Goal: Task Accomplishment & Management: Manage account settings

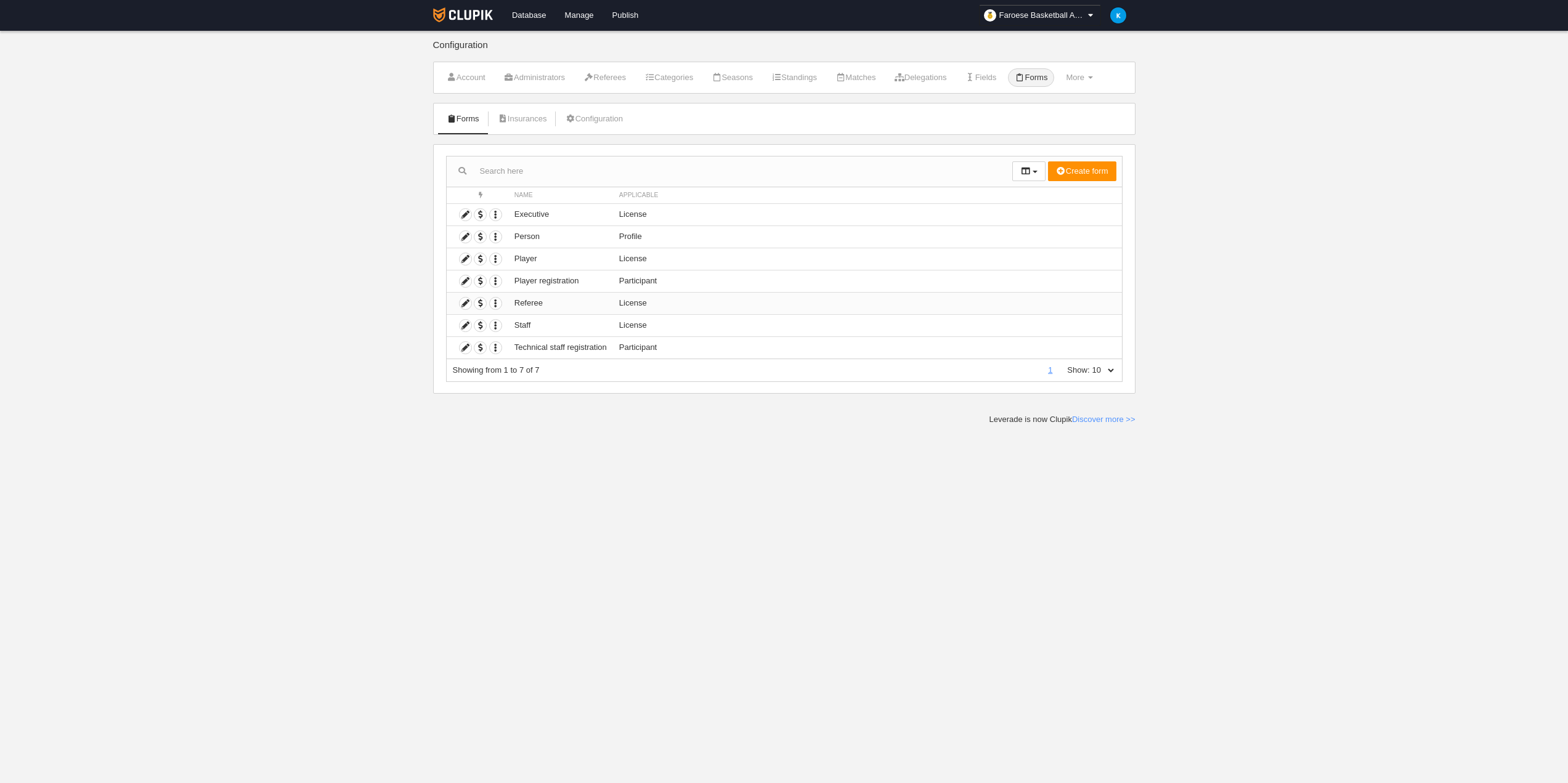
click at [661, 297] on td "License" at bounding box center [867, 302] width 509 height 22
click at [463, 304] on icon at bounding box center [466, 303] width 11 height 11
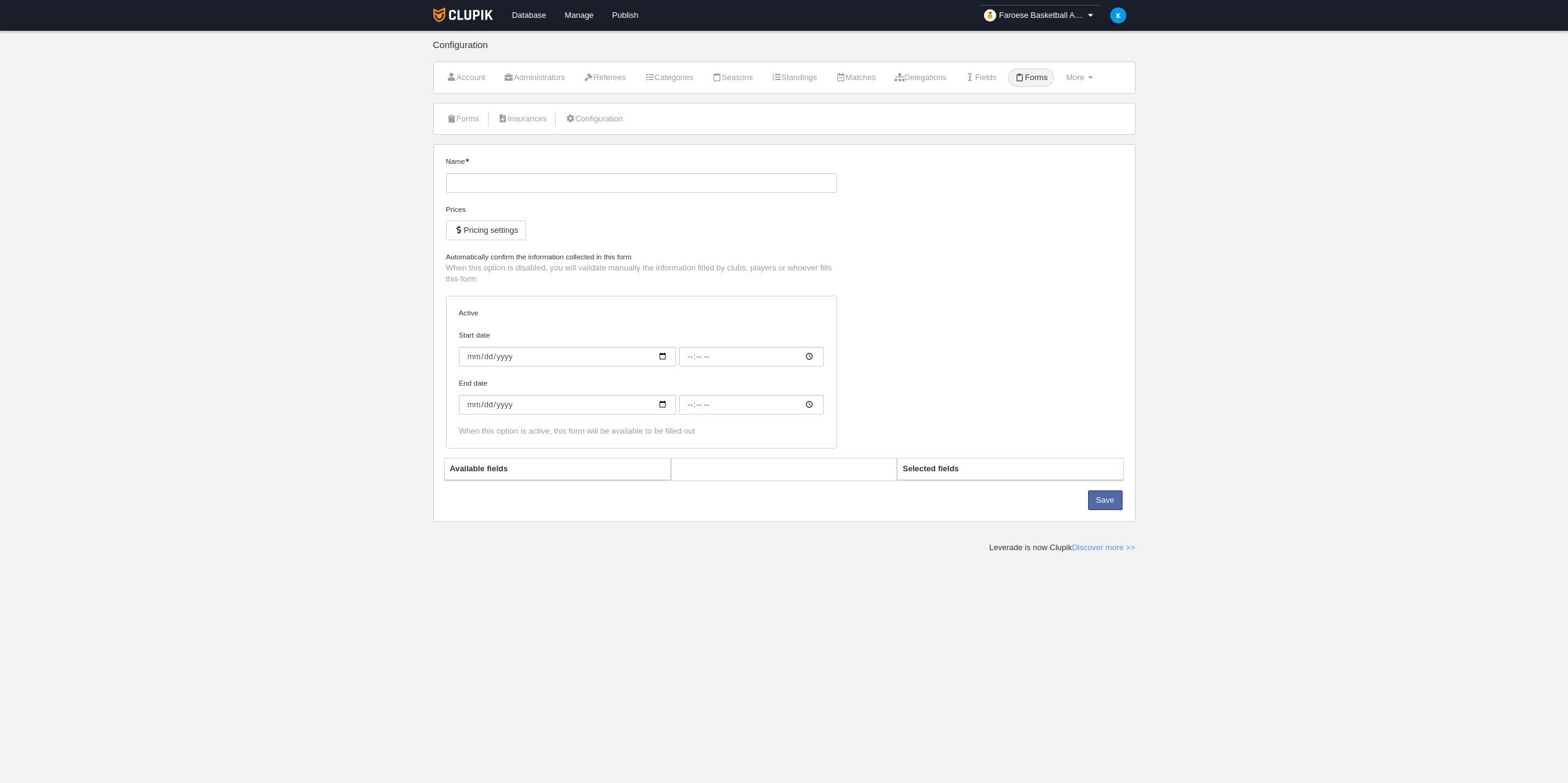
type input "Referee"
checkbox input "true"
type input "[DATE]"
type input "00:00"
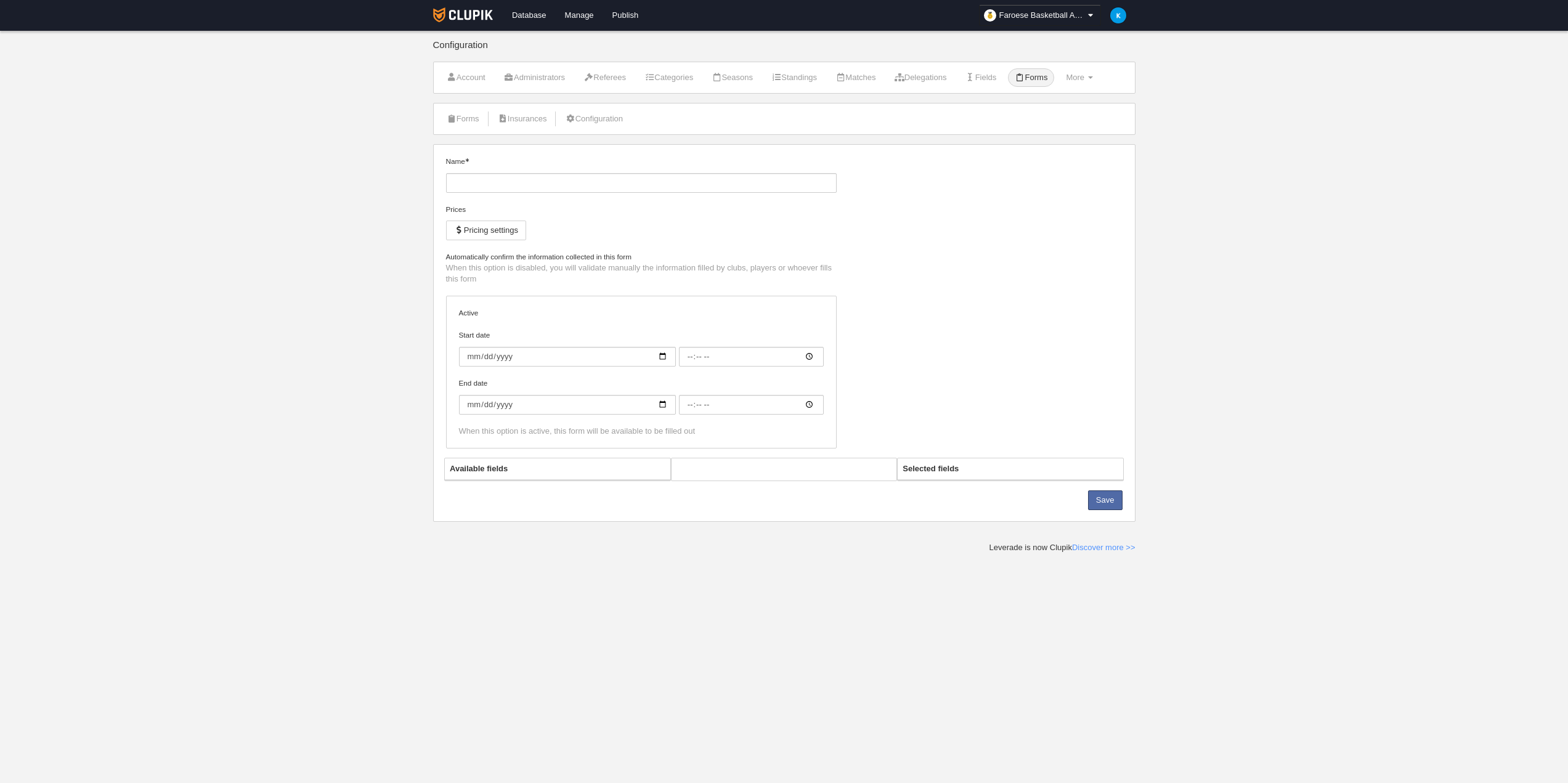
type input "0006-06-01"
type input "00:00"
select select "selected"
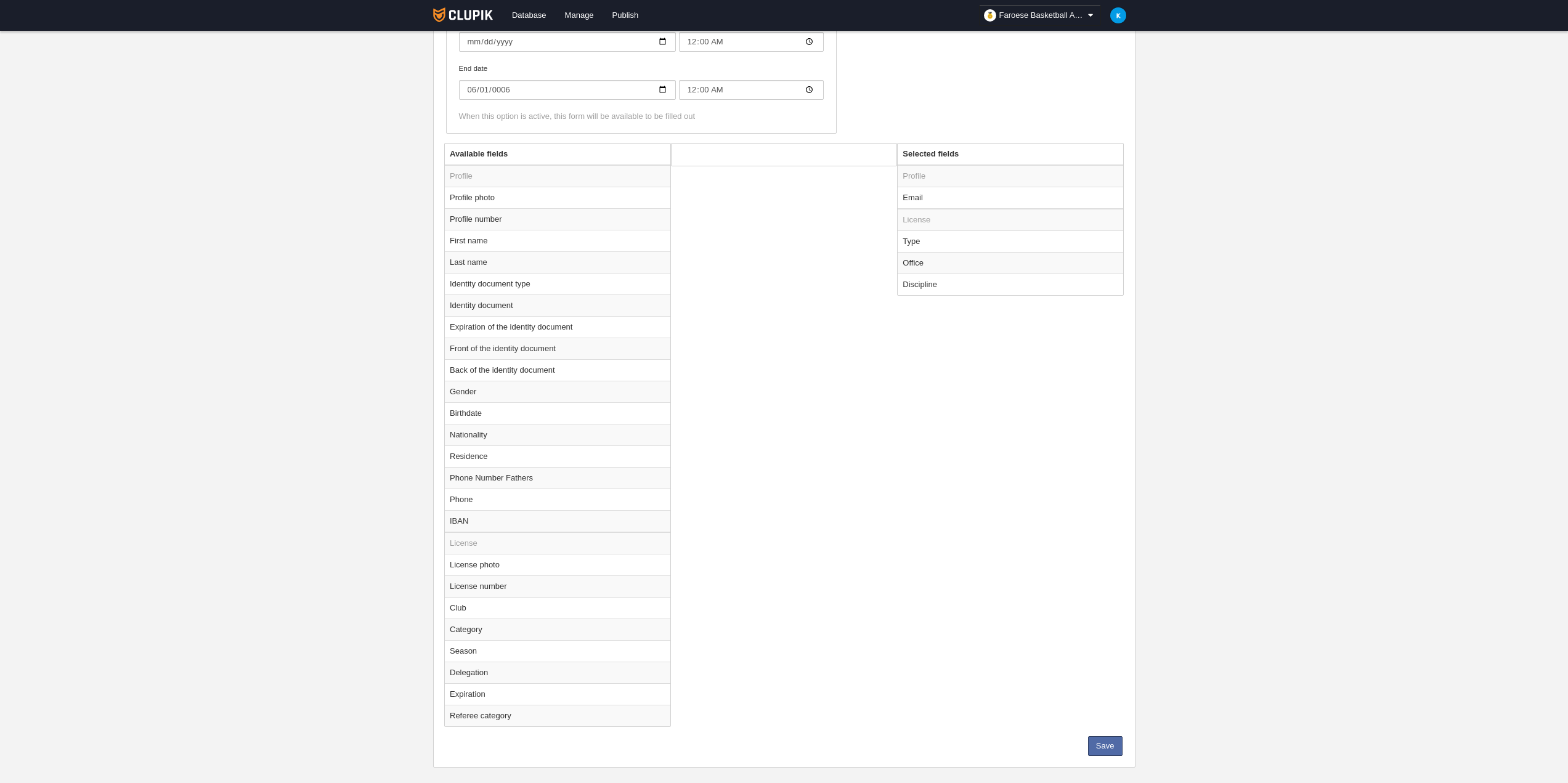
scroll to position [370, 0]
click at [506, 238] on td "First name" at bounding box center [557, 240] width 226 height 22
click at [862, 205] on button "Add" at bounding box center [854, 208] width 70 height 19
radio input "false"
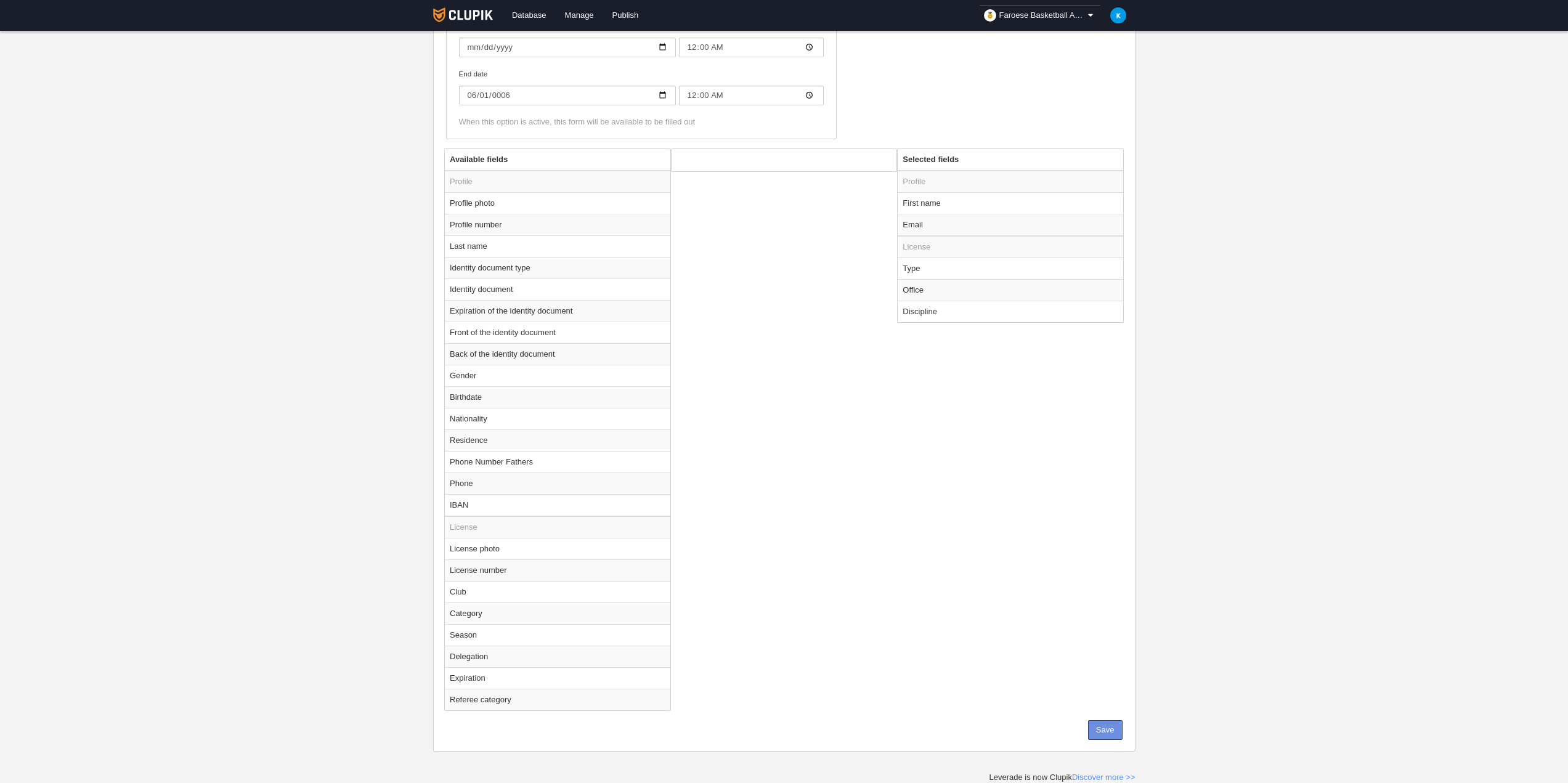
click at [1105, 725] on button "Save" at bounding box center [1105, 729] width 34 height 19
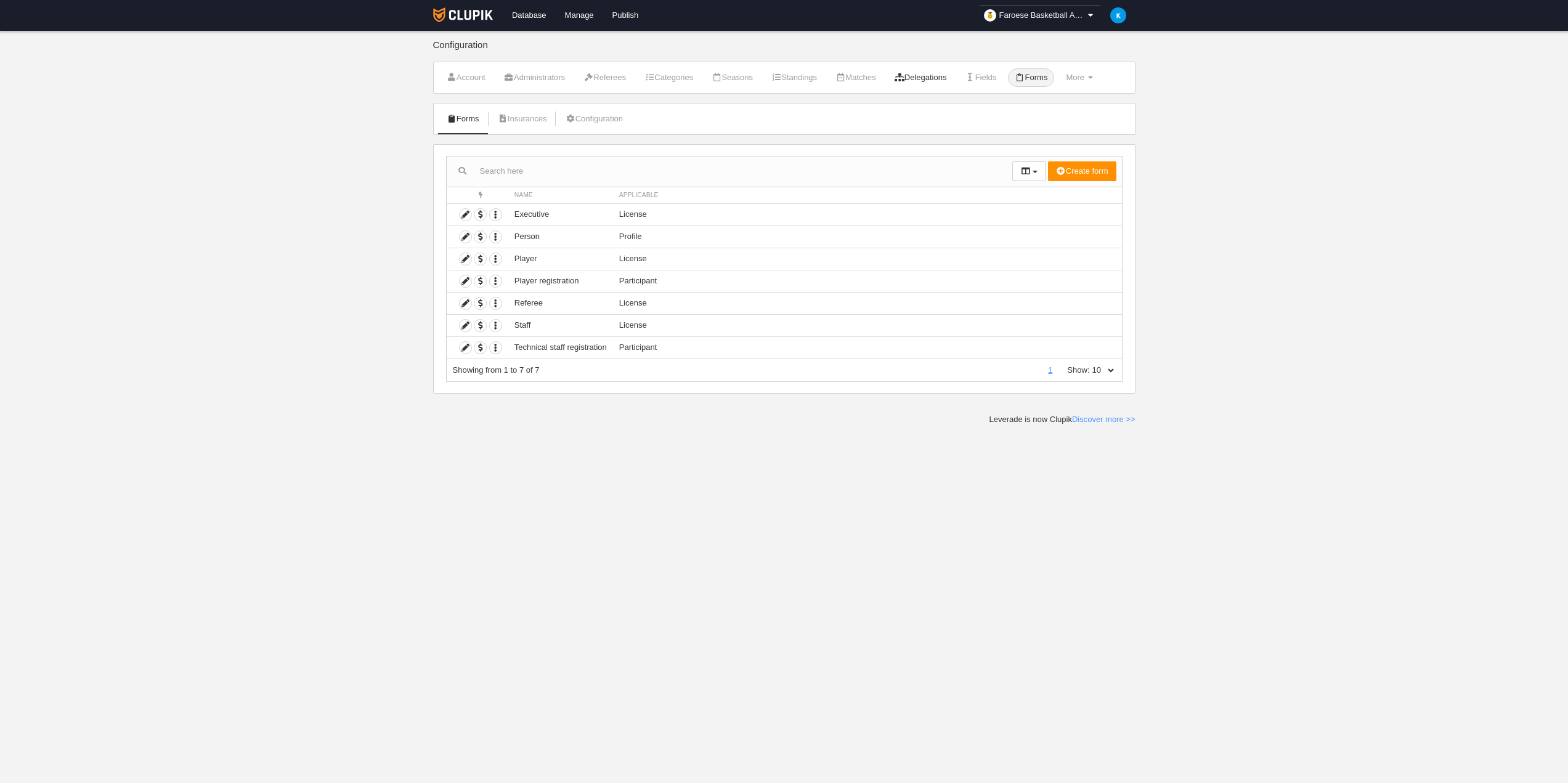
click at [929, 76] on link "Delegations" at bounding box center [920, 77] width 66 height 19
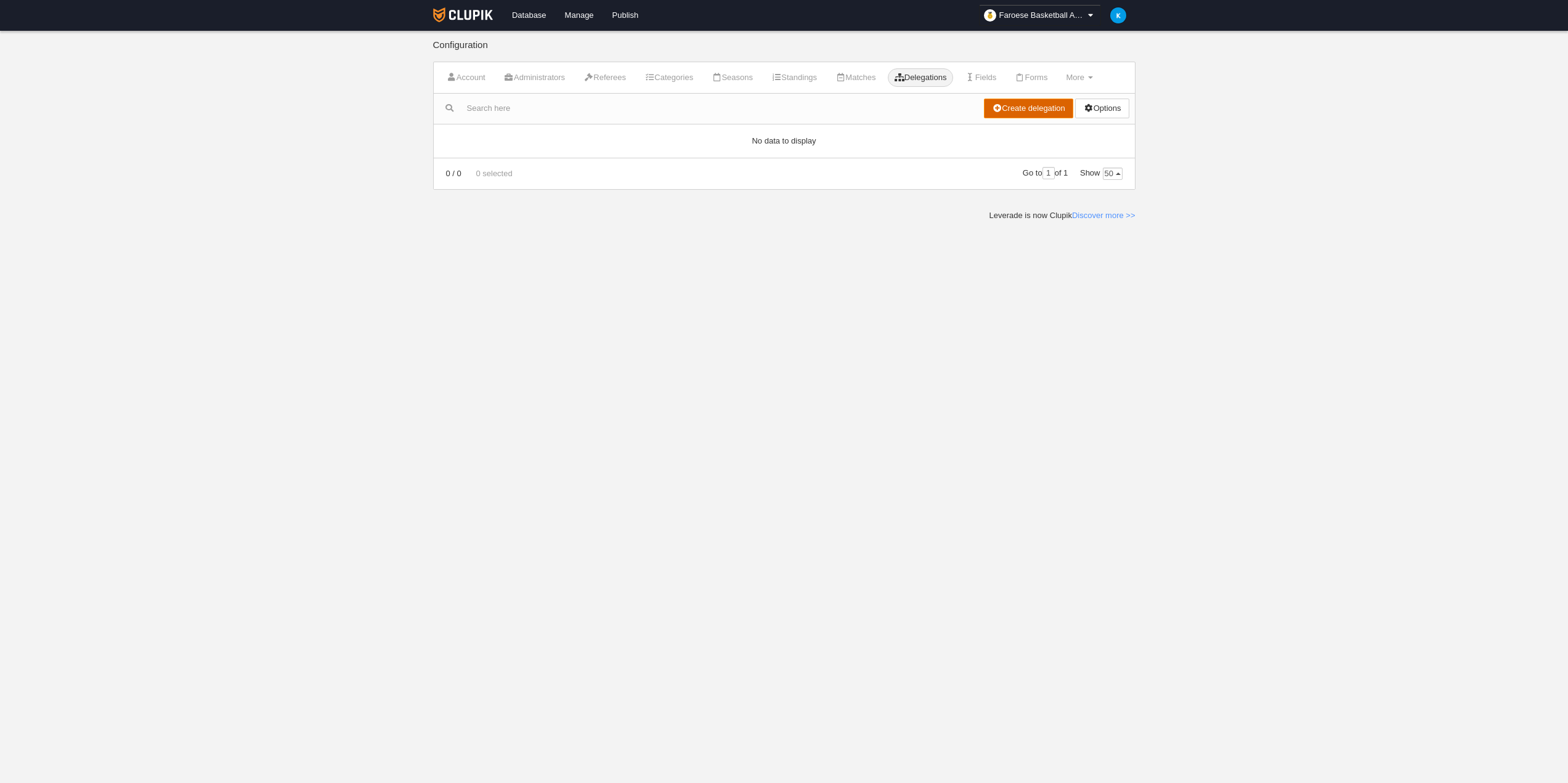
click at [1043, 108] on link "Create delegation" at bounding box center [1029, 108] width 89 height 19
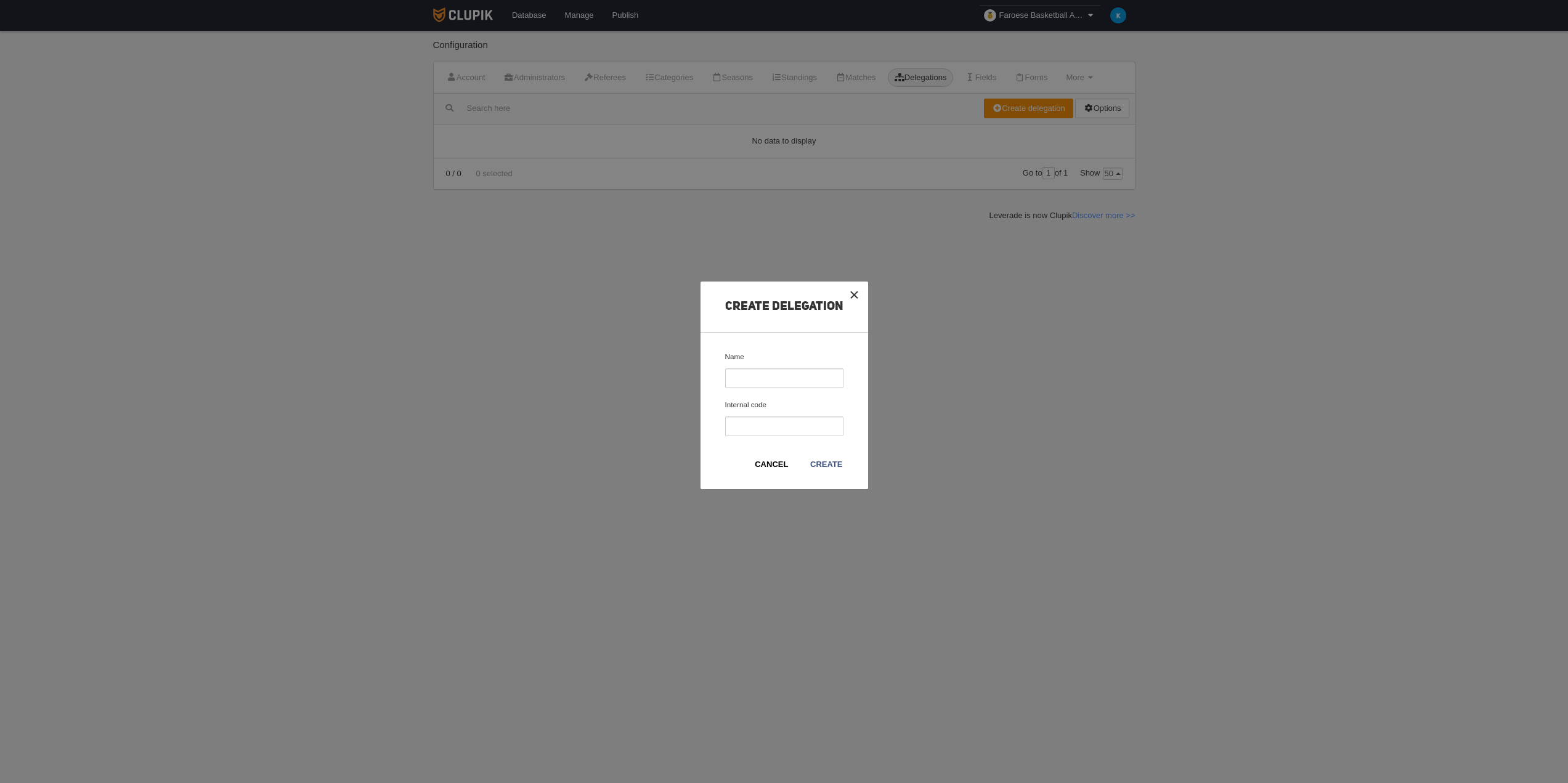
click at [859, 292] on button "×" at bounding box center [854, 295] width 27 height 27
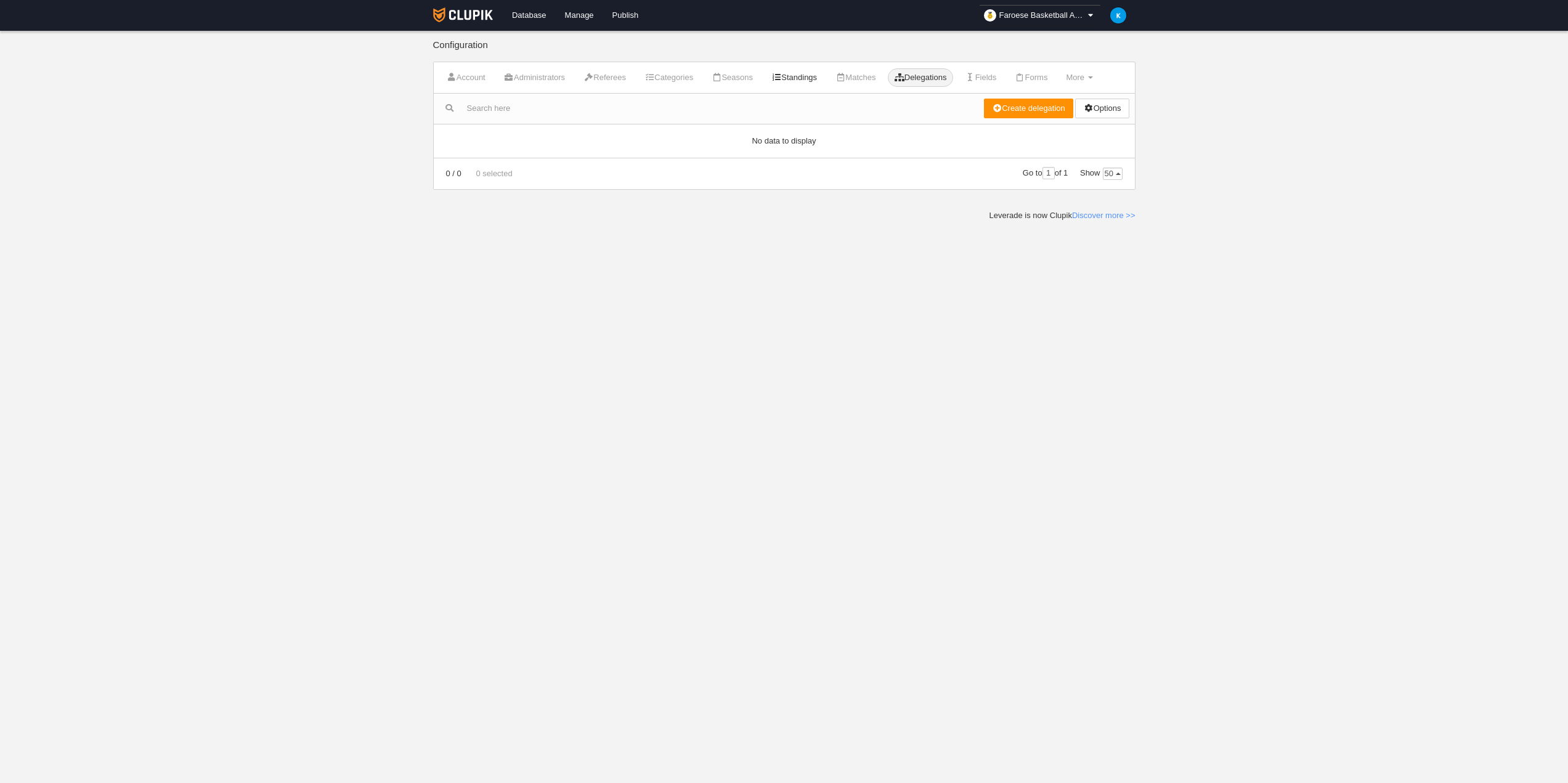
click at [810, 78] on link "Standings" at bounding box center [794, 77] width 59 height 19
click at [521, 153] on td "Standings" at bounding box center [518, 152] width 48 height 20
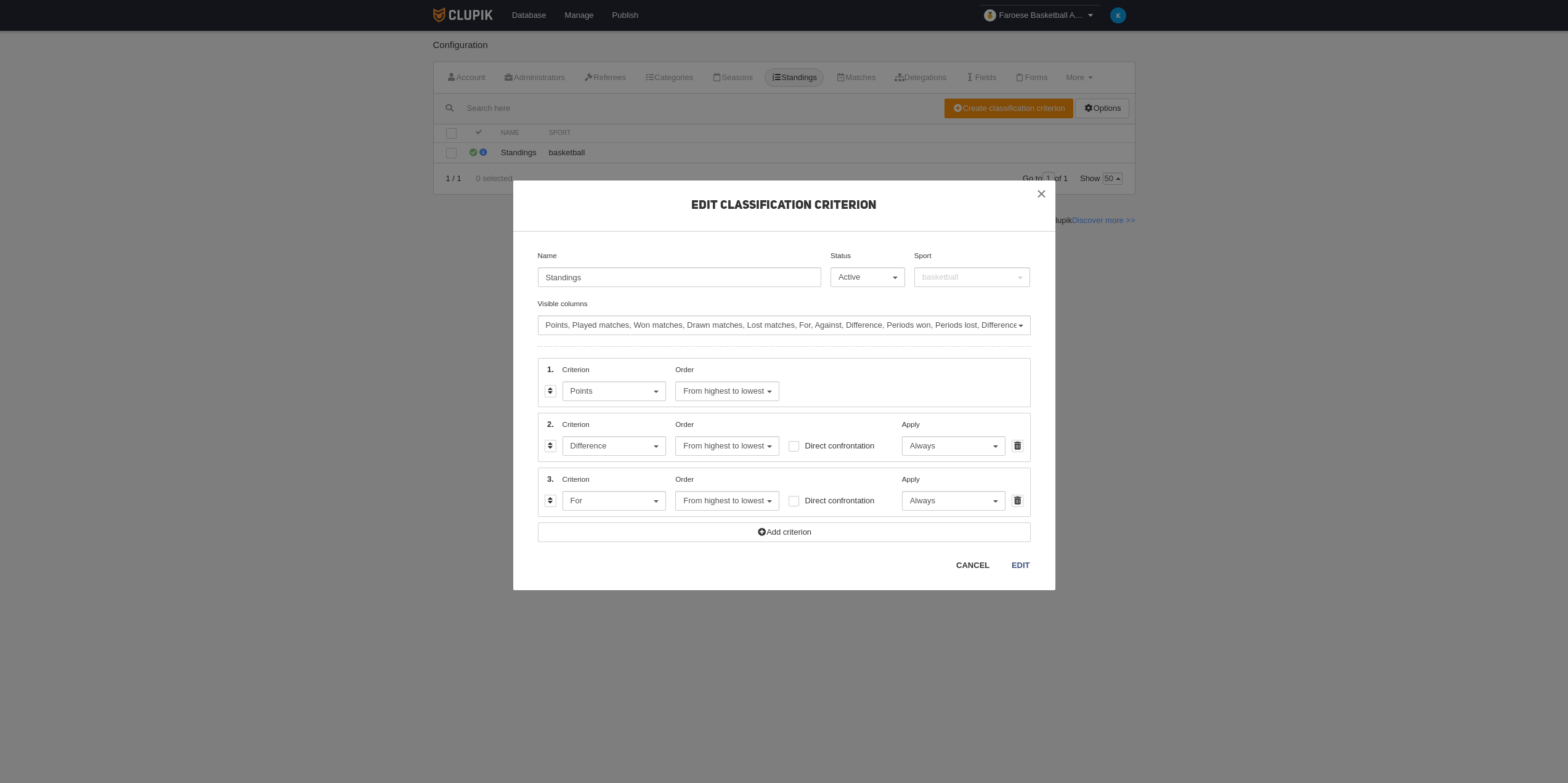
click at [971, 564] on link "Cancel" at bounding box center [972, 565] width 34 height 12
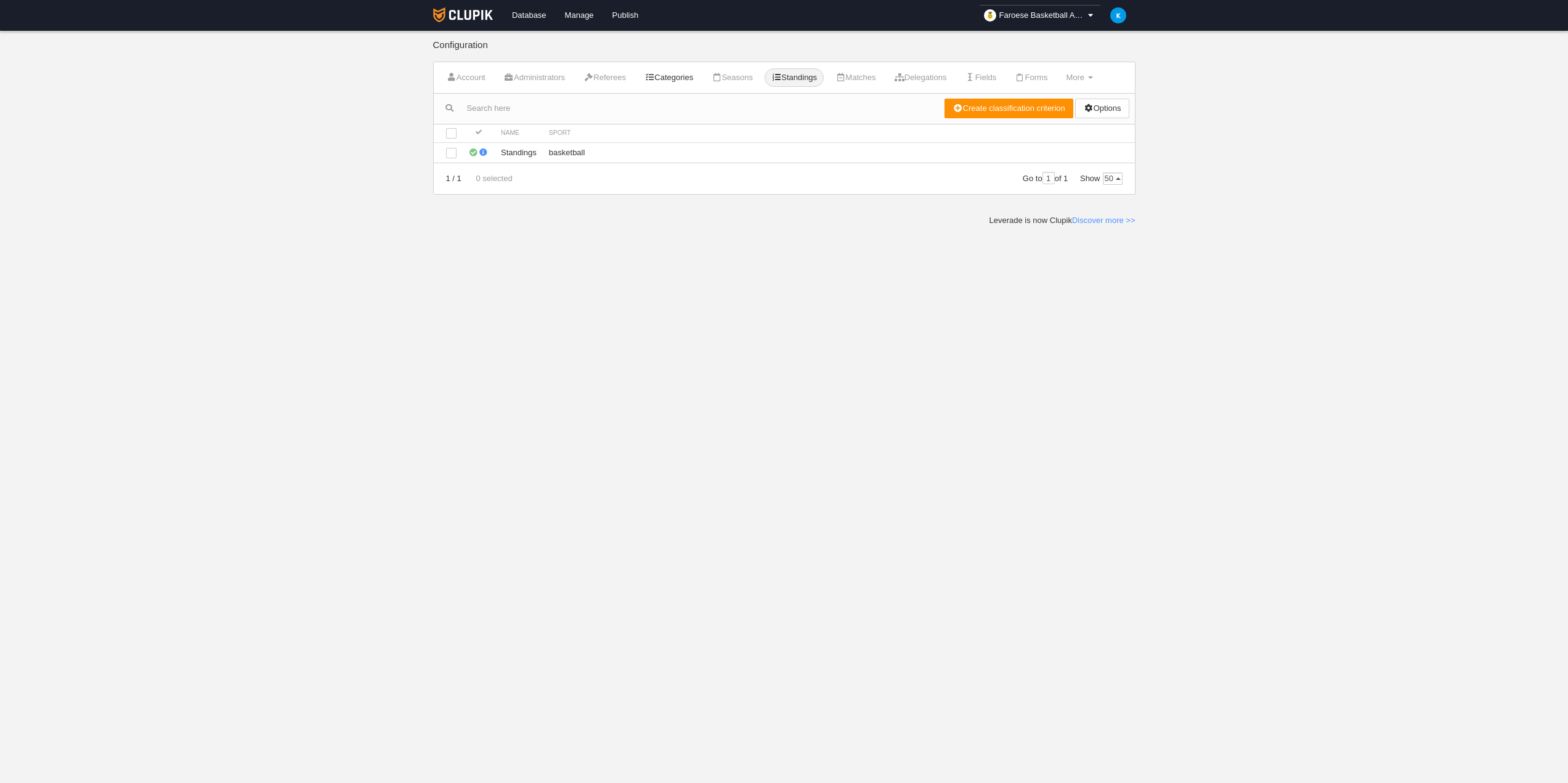
click at [674, 76] on link "Categories" at bounding box center [669, 77] width 63 height 19
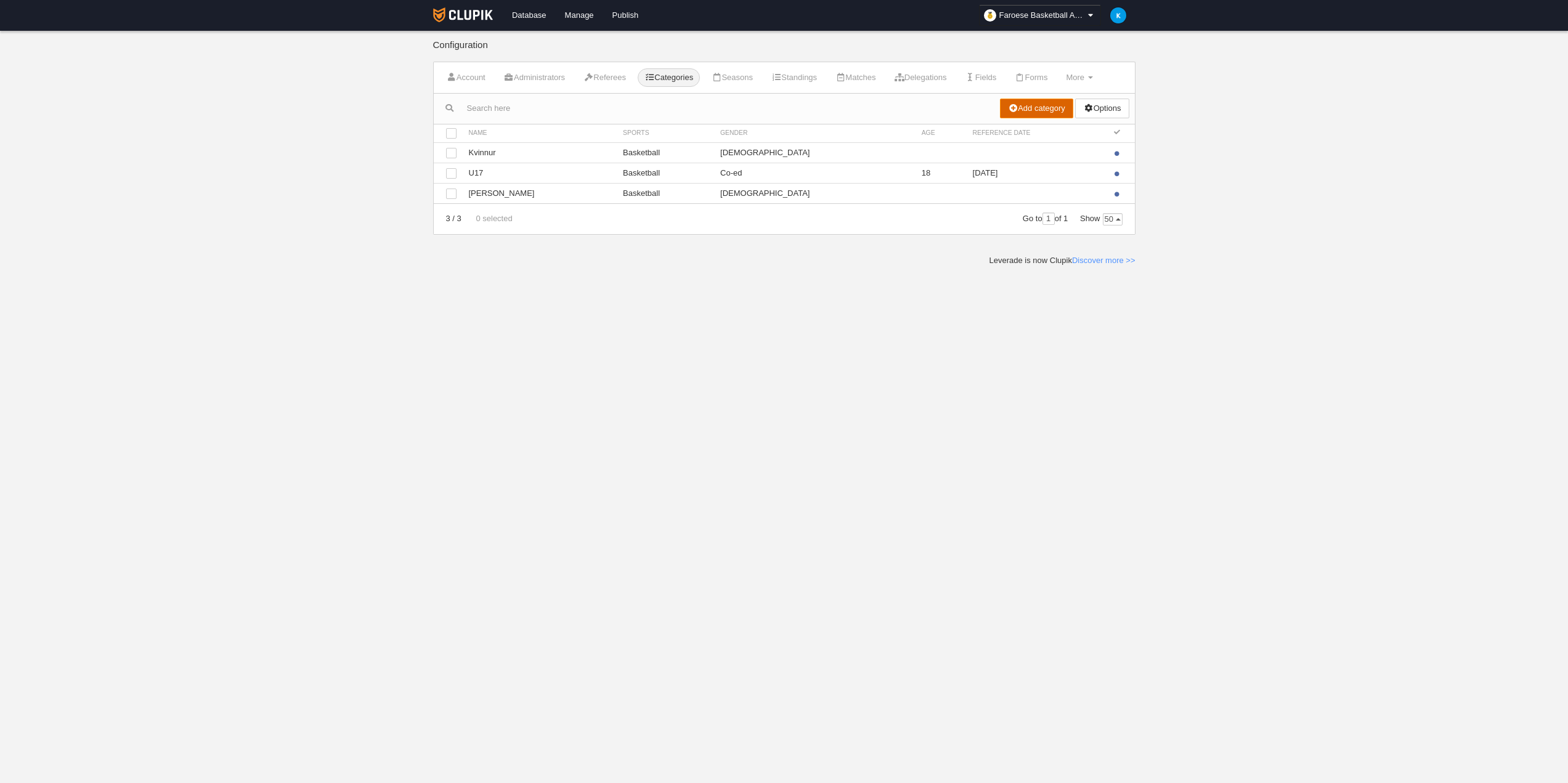
click at [1016, 105] on link "Add category" at bounding box center [1037, 108] width 73 height 19
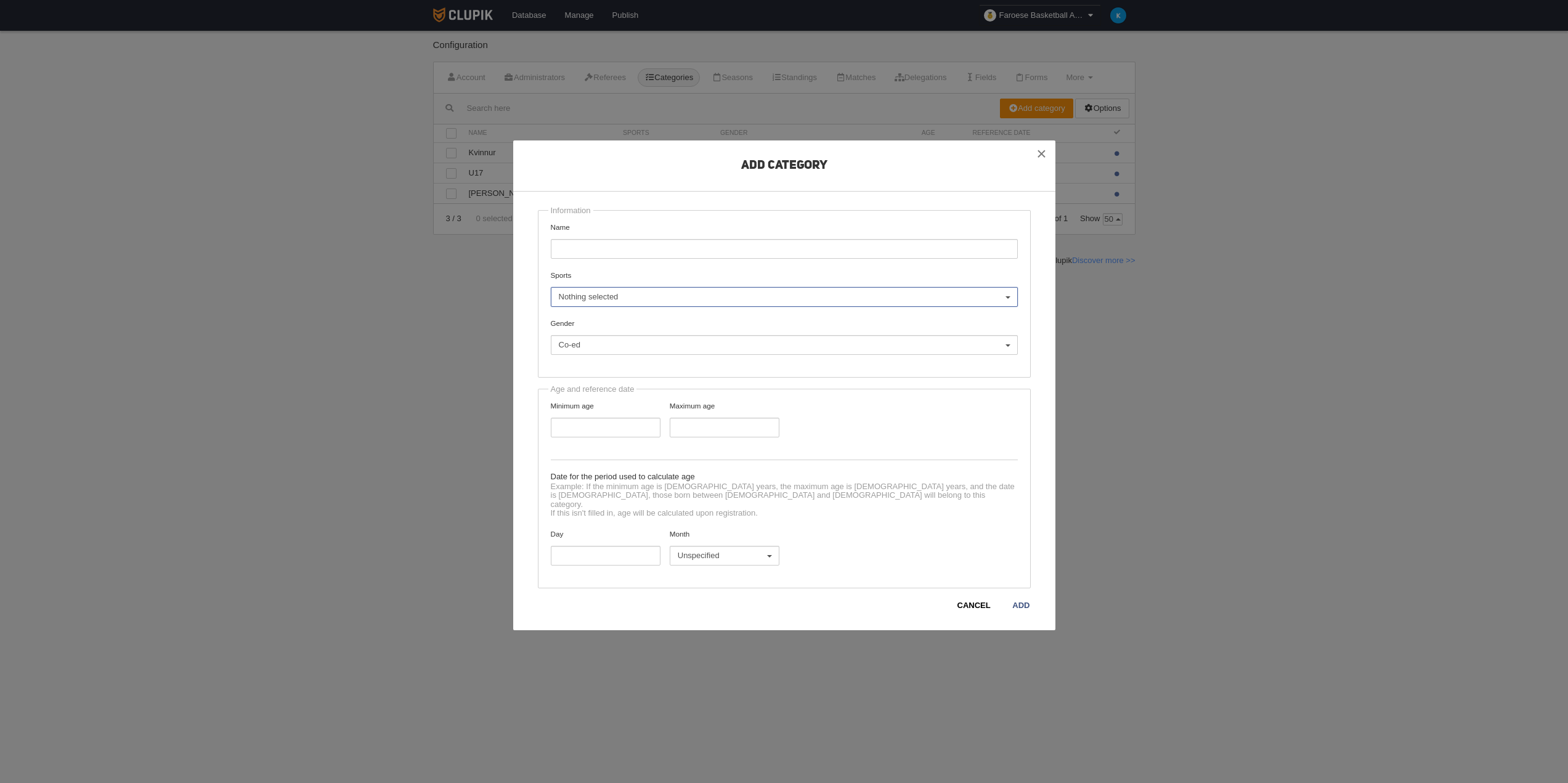
click at [696, 307] on button "Nothing selected" at bounding box center [784, 296] width 467 height 19
click at [643, 348] on link "Basketball" at bounding box center [784, 346] width 466 height 19
click at [636, 244] on input "Name" at bounding box center [784, 249] width 467 height 19
type input "Referee"
click at [1030, 599] on link "Add" at bounding box center [1020, 605] width 19 height 12
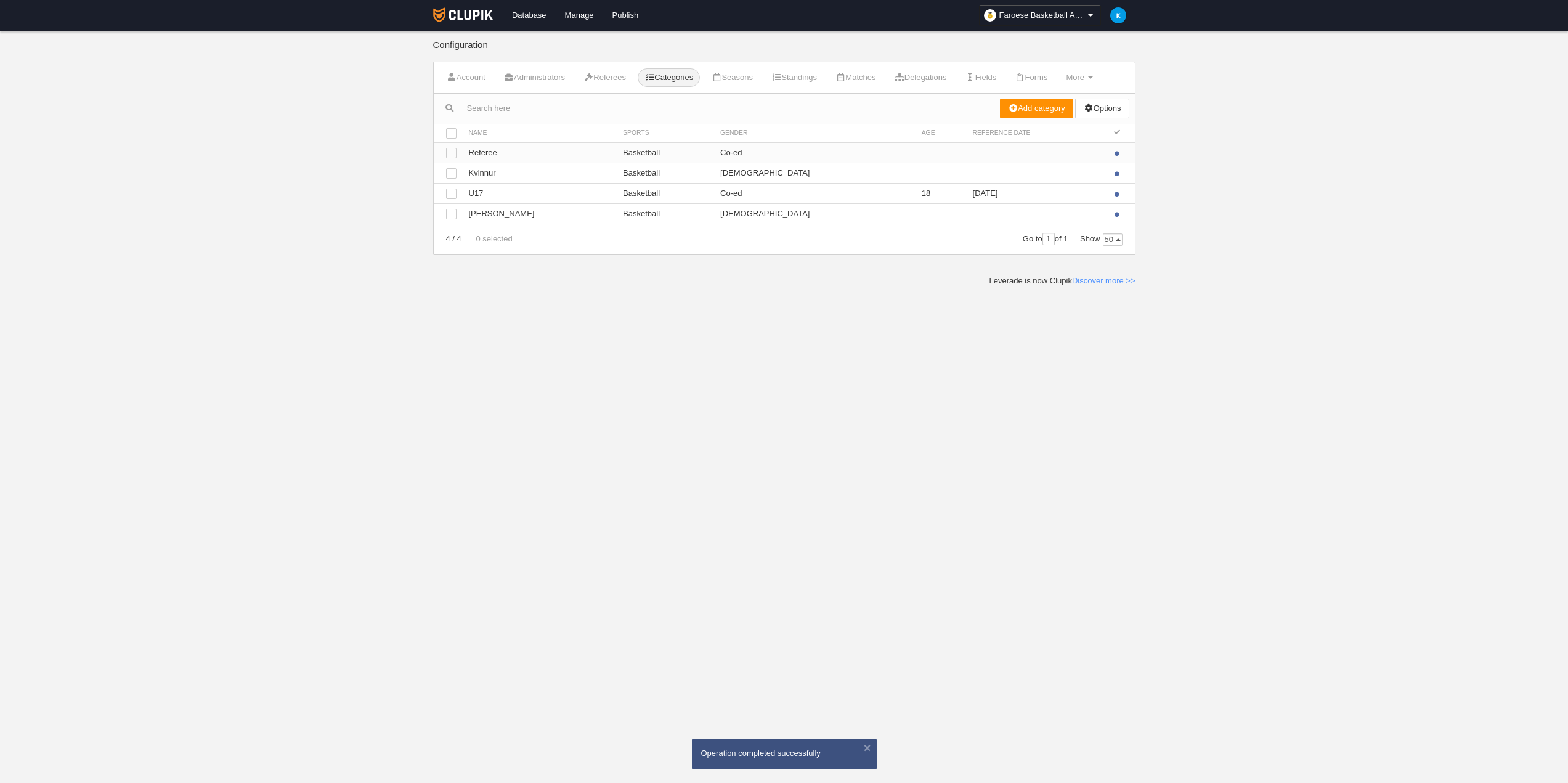
click at [494, 154] on td "Look Referee" at bounding box center [539, 152] width 154 height 20
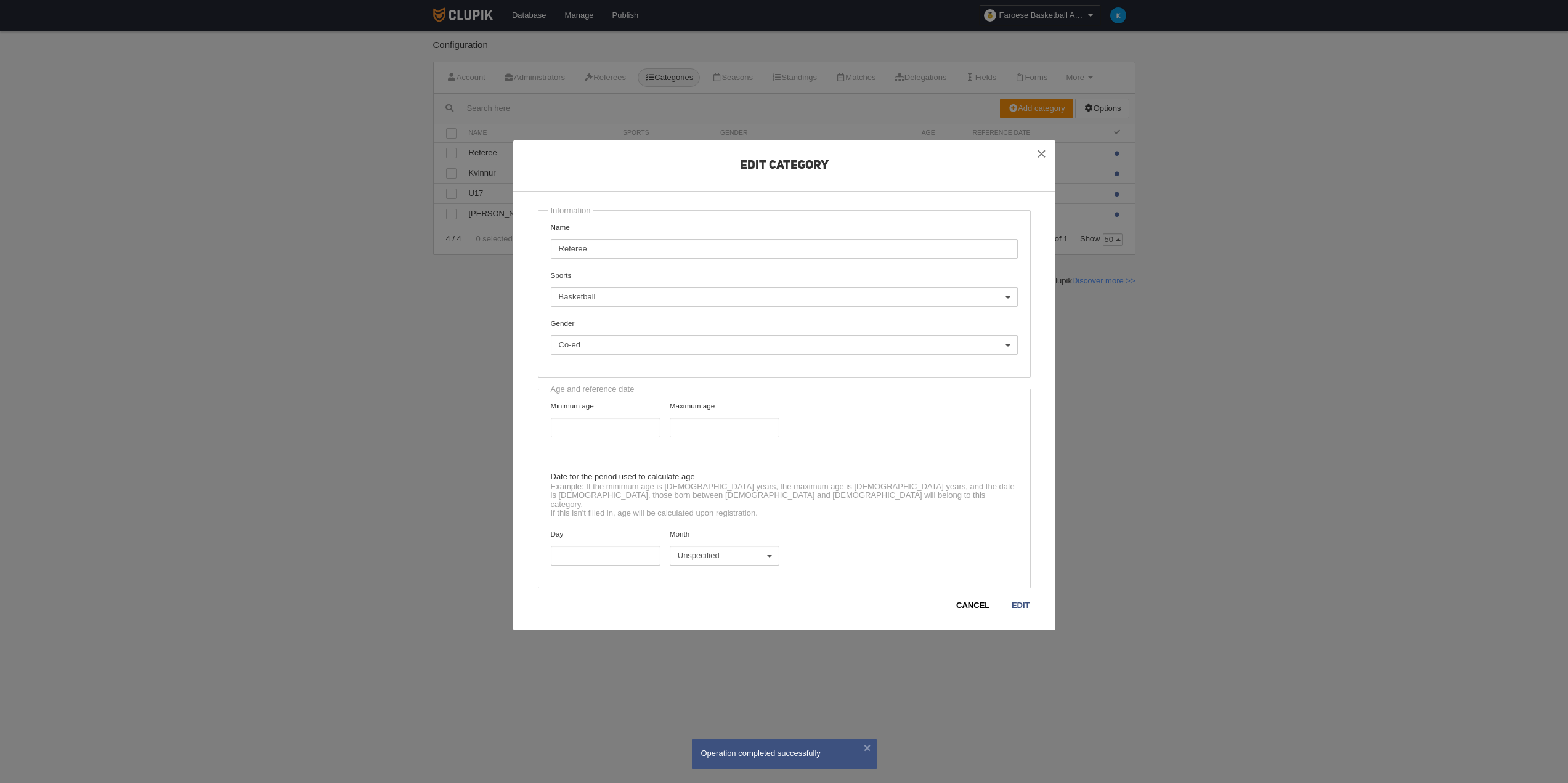
click at [1023, 608] on div "Edit Category Information Name Referee Sports Basketball Basketball 3x3 Basketb…" at bounding box center [784, 385] width 542 height 490
click at [1023, 605] on link "Edit" at bounding box center [1020, 605] width 19 height 12
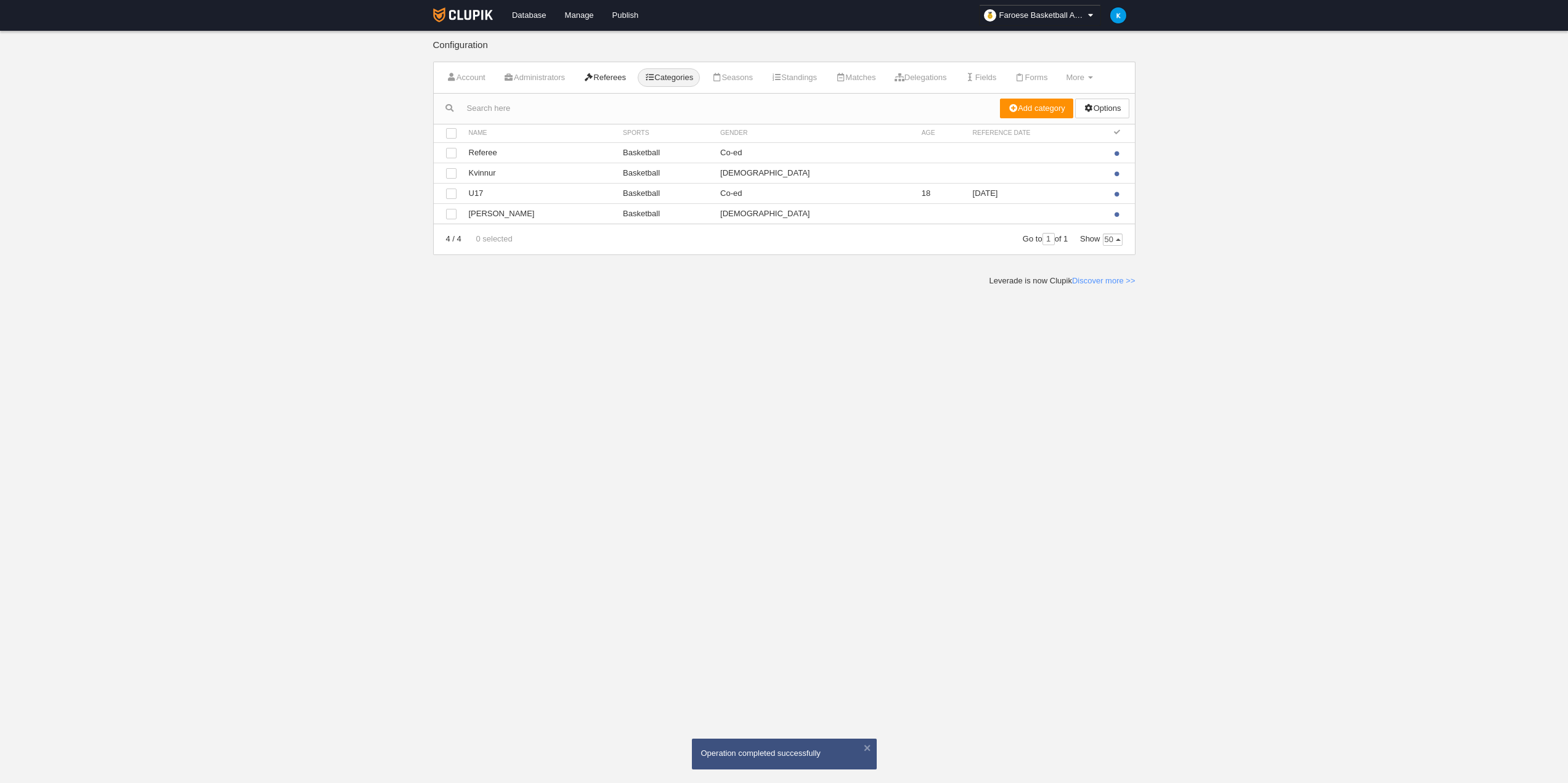
click at [609, 78] on link "Referees" at bounding box center [604, 77] width 56 height 19
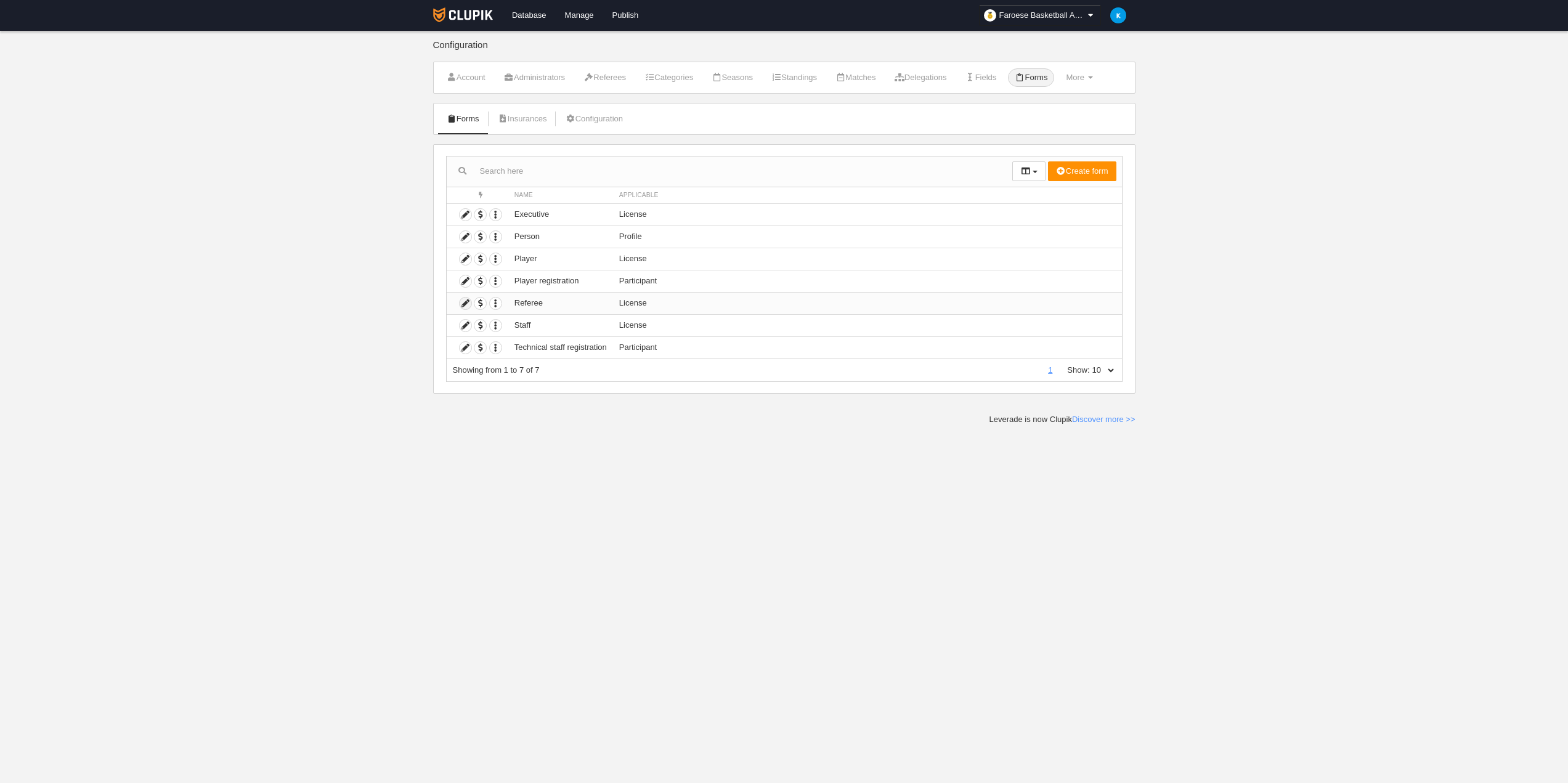
click at [471, 302] on link at bounding box center [466, 303] width 13 height 13
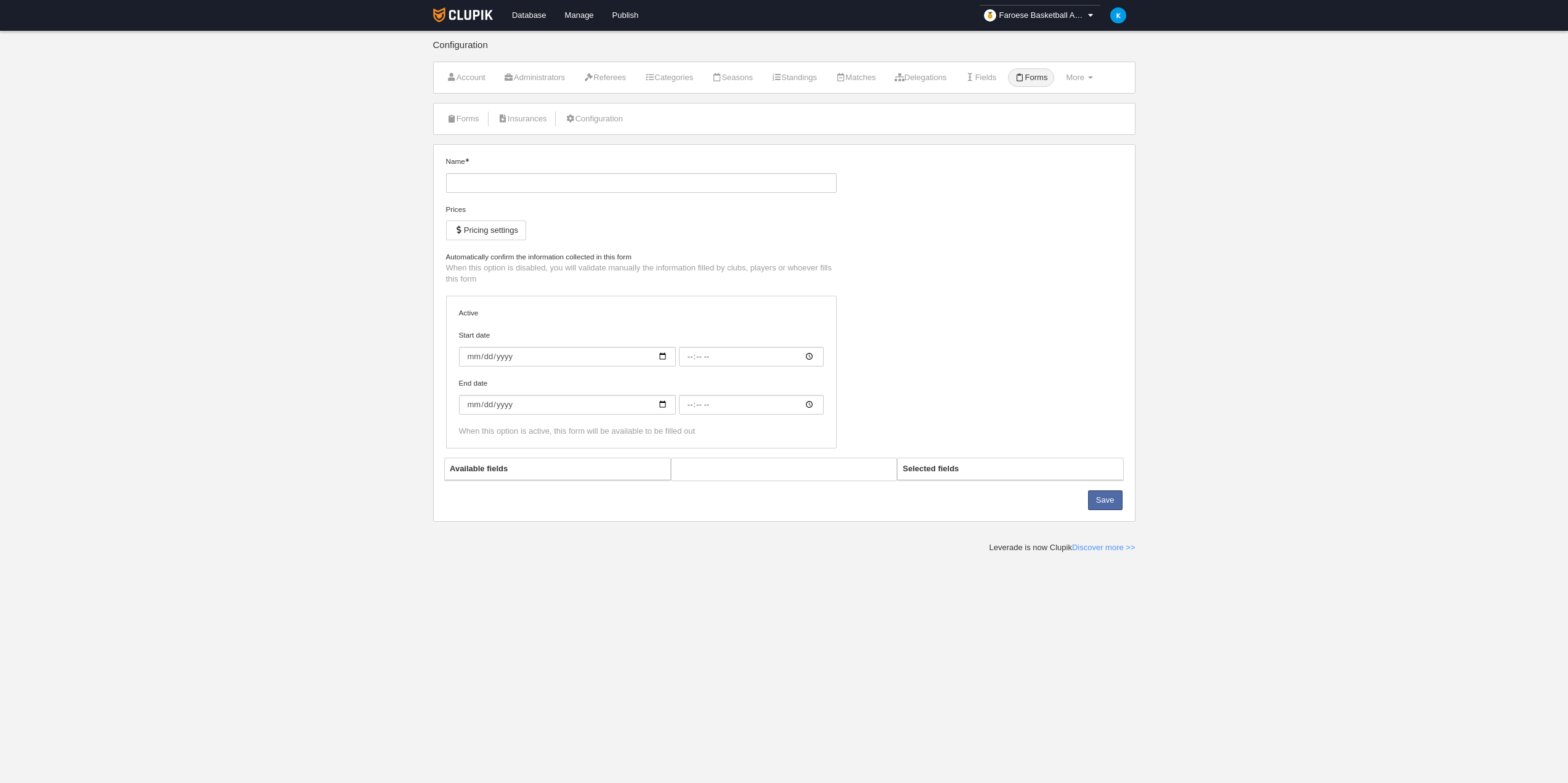
type input "Referee"
checkbox input "true"
type input "[DATE]"
type input "00:00"
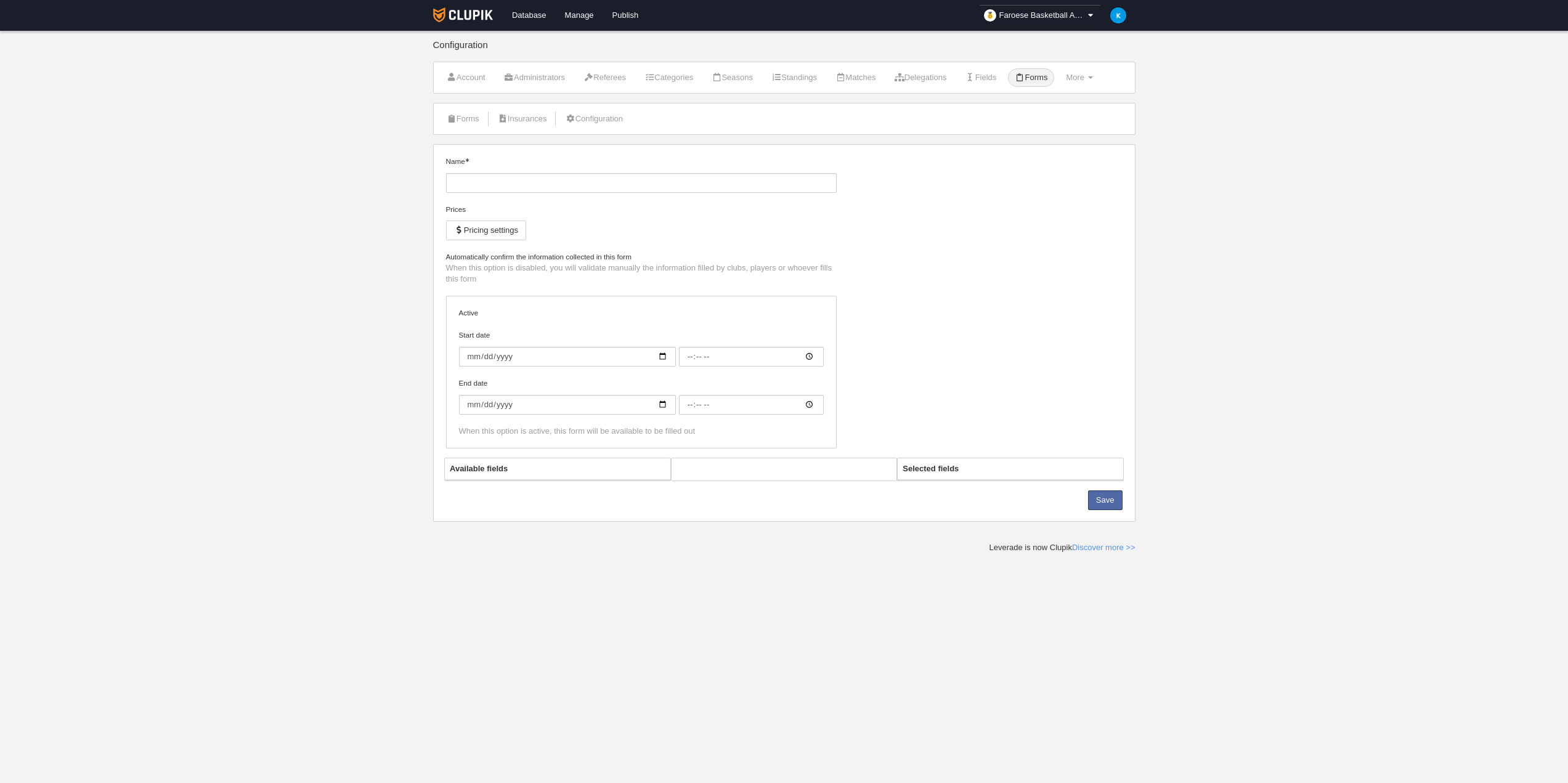
type input "0006-06-01"
type input "00:00"
select select "selected"
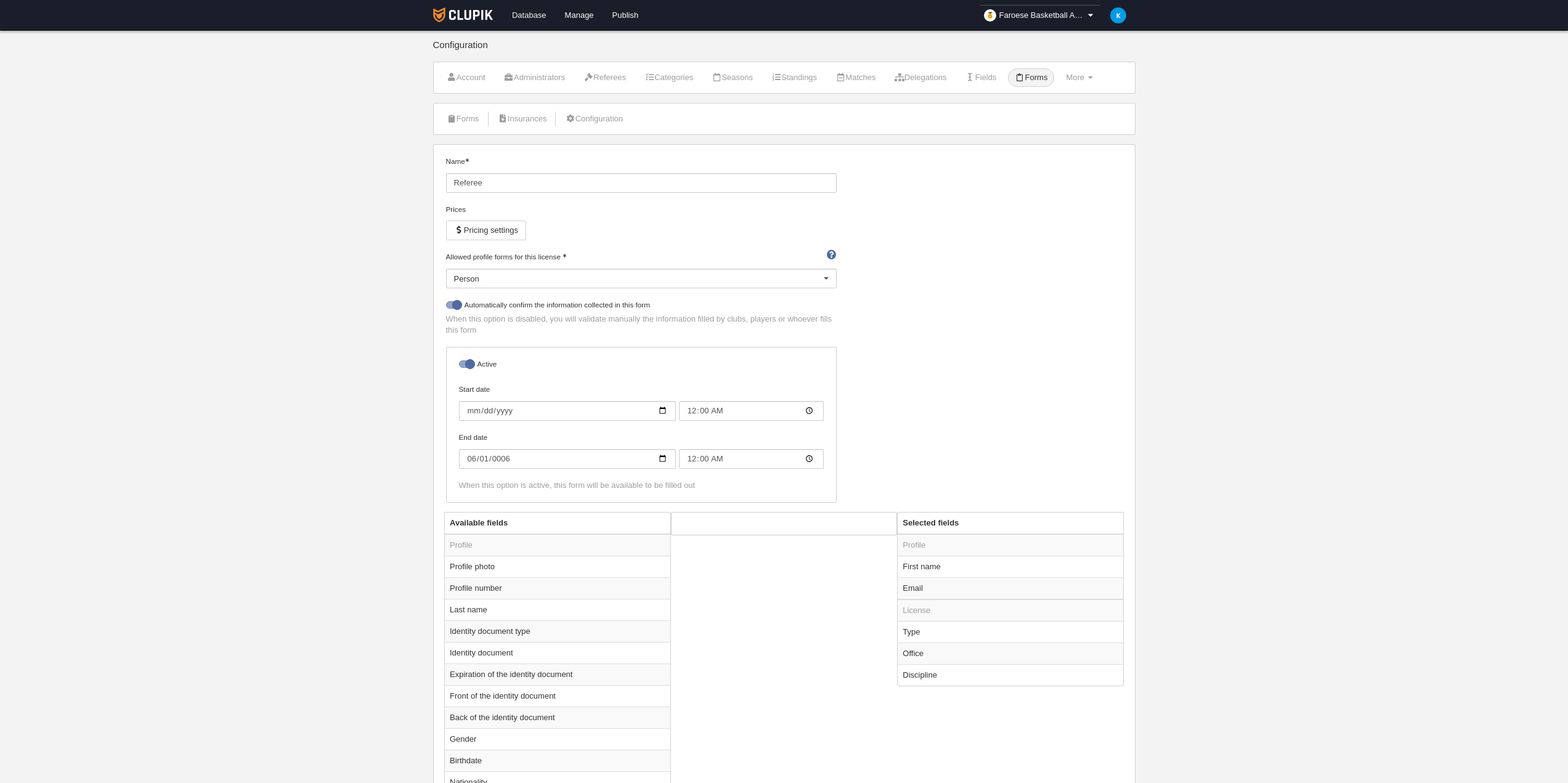
click at [533, 16] on link "Database" at bounding box center [529, 15] width 53 height 31
